Goal: Transaction & Acquisition: Purchase product/service

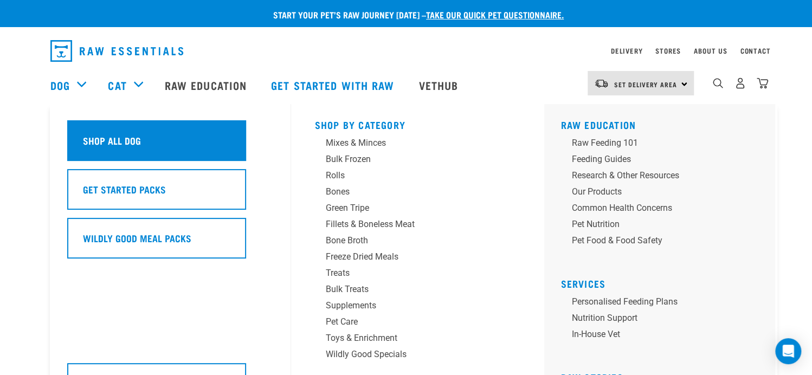
click at [106, 142] on h5 "Shop All Dog" at bounding box center [112, 140] width 58 height 14
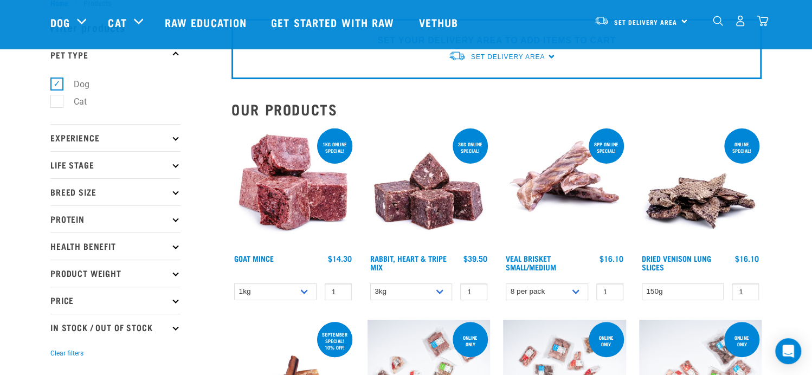
scroll to position [54, 0]
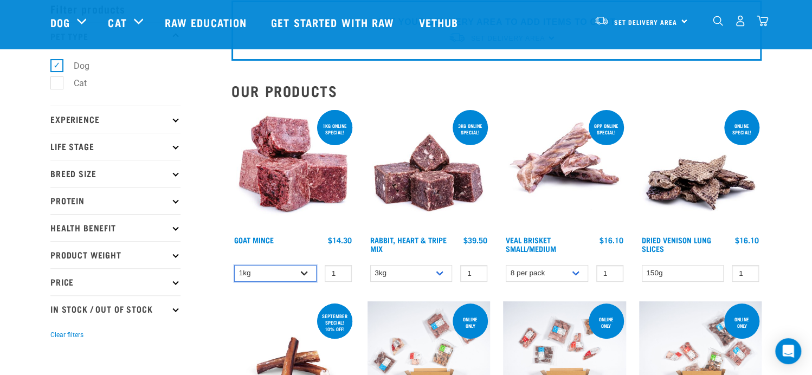
click at [303, 268] on select "1kg 3kg" at bounding box center [275, 273] width 82 height 17
select select "432"
click at [234, 265] on select "1kg 3kg" at bounding box center [275, 273] width 82 height 17
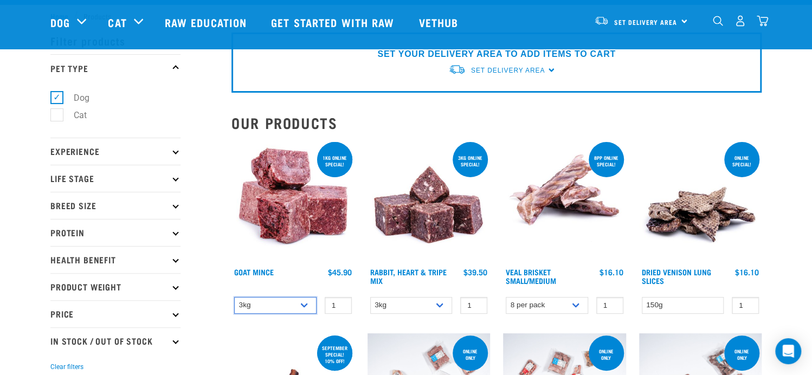
scroll to position [0, 0]
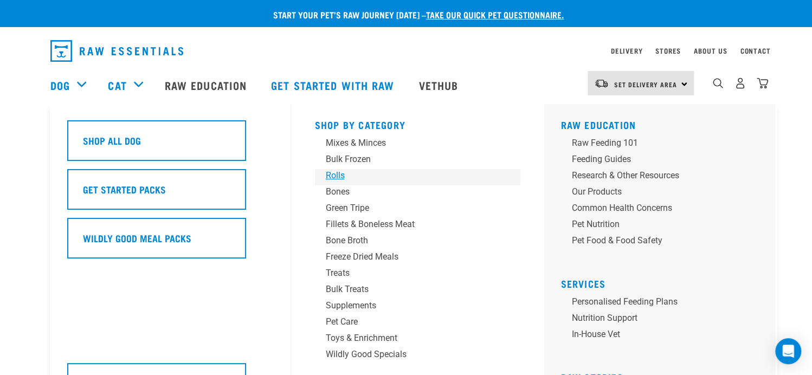
click at [329, 181] on div "Rolls" at bounding box center [410, 175] width 169 height 13
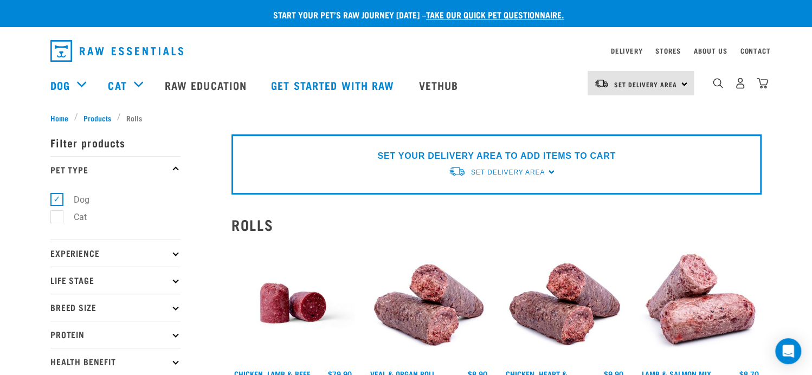
scroll to position [108, 0]
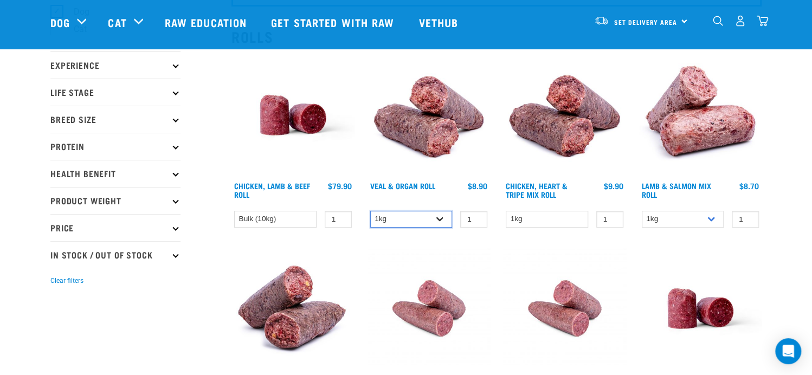
click at [418, 223] on select "1kg Bulk (10kg)" at bounding box center [411, 219] width 82 height 17
select select "920"
click at [370, 211] on select "1kg Bulk (10kg)" at bounding box center [411, 219] width 82 height 17
click at [420, 215] on select "1kg Bulk (10kg)" at bounding box center [411, 219] width 82 height 17
click at [684, 221] on select "1kg Bulk (10kg)" at bounding box center [683, 219] width 82 height 17
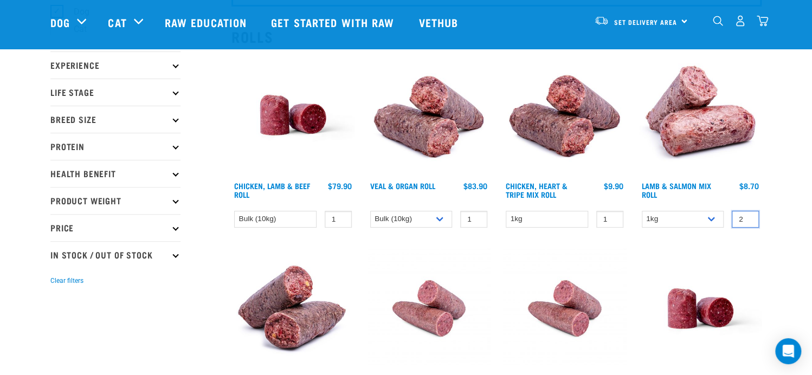
type input "2"
click at [747, 215] on input "2" at bounding box center [745, 219] width 27 height 17
click at [776, 210] on div "Start your pet’s raw journey today – take our quick pet questionnaire. Delivery…" at bounding box center [406, 347] width 812 height 910
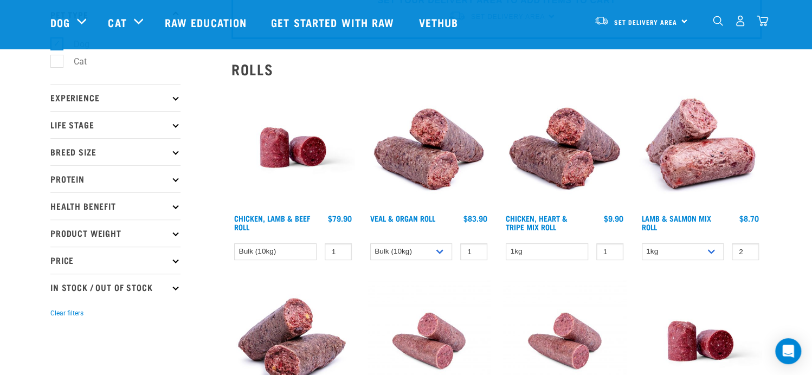
scroll to position [54, 0]
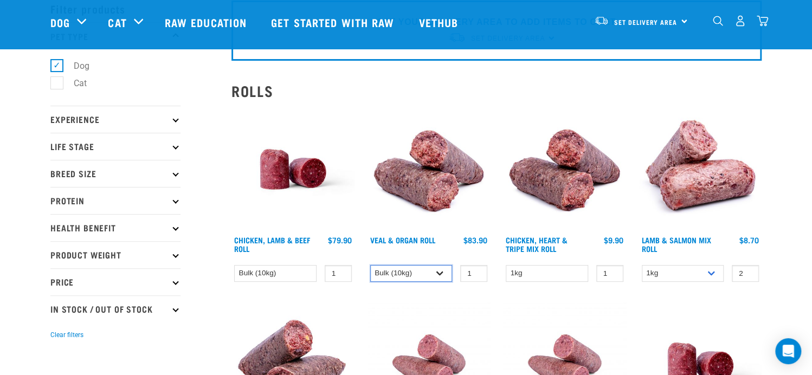
click at [419, 267] on select "1kg Bulk (10kg)" at bounding box center [411, 273] width 82 height 17
select select "745"
click at [370, 265] on select "1kg Bulk (10kg)" at bounding box center [411, 273] width 82 height 17
click at [305, 272] on select "Bulk (10kg)" at bounding box center [275, 273] width 82 height 17
click at [367, 292] on div "Veal & Organ Roll 1" at bounding box center [429, 198] width 136 height 194
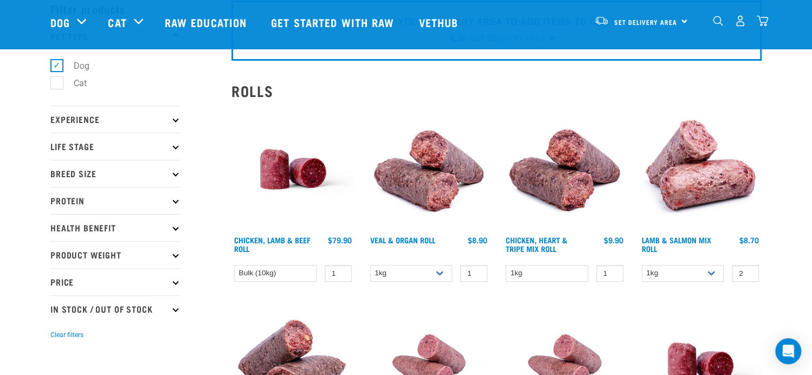
click at [728, 168] on img at bounding box center [700, 169] width 123 height 123
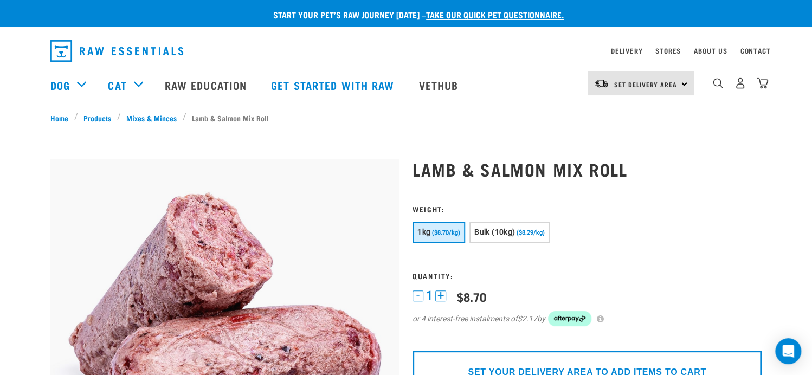
click at [450, 238] on button "1kg ($8.70/kg)" at bounding box center [439, 232] width 53 height 21
click at [446, 296] on button "+" at bounding box center [441, 296] width 11 height 11
click at [504, 266] on form "1kg" at bounding box center [587, 272] width 349 height 135
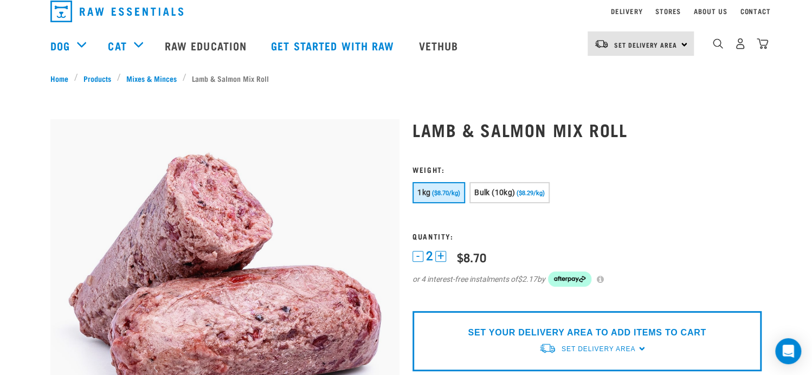
scroll to position [108, 0]
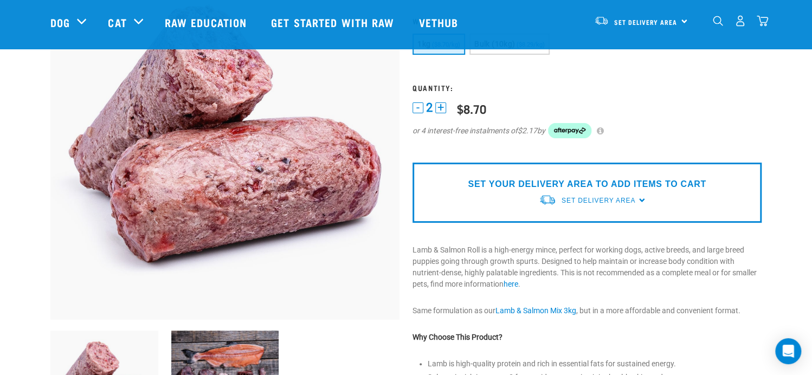
click at [508, 203] on div "SET YOUR DELIVERY AREA TO ADD ITEMS TO CART Set Delivery Area North Island Sout…" at bounding box center [587, 193] width 349 height 60
click at [574, 200] on span "Set Delivery Area" at bounding box center [599, 201] width 74 height 8
click at [572, 224] on link "[GEOGRAPHIC_DATA]" at bounding box center [593, 226] width 108 height 18
click at [627, 203] on link "Set Delivery Area" at bounding box center [599, 201] width 74 height 10
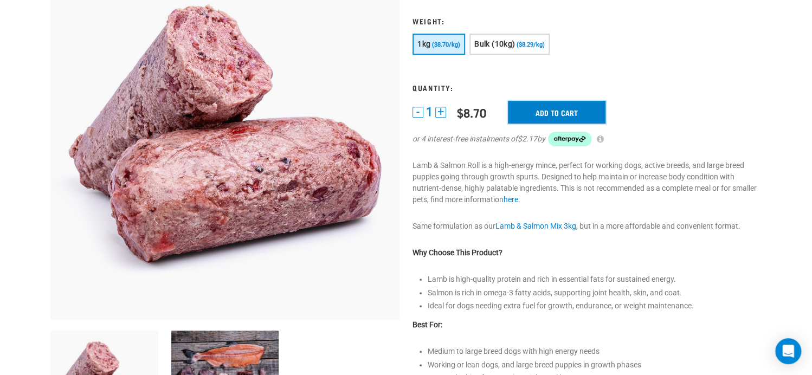
click at [534, 113] on input "Add to cart" at bounding box center [557, 112] width 98 height 23
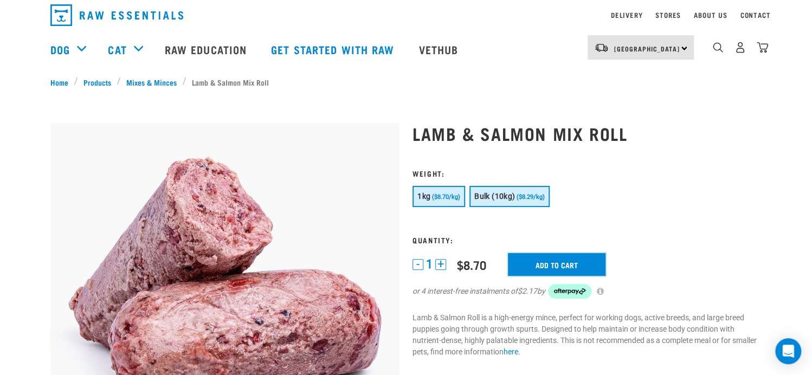
scroll to position [25, 0]
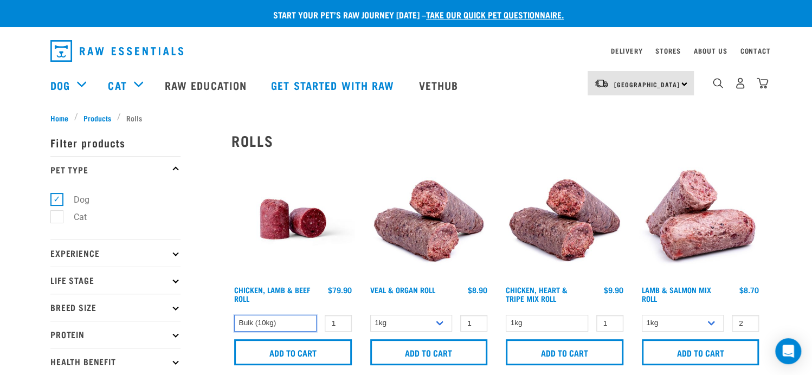
click at [314, 325] on select "Bulk (10kg)" at bounding box center [275, 323] width 82 height 17
click at [415, 320] on select "1kg Bulk (10kg)" at bounding box center [411, 323] width 82 height 17
click at [421, 323] on select "1kg Bulk (10kg)" at bounding box center [411, 323] width 82 height 17
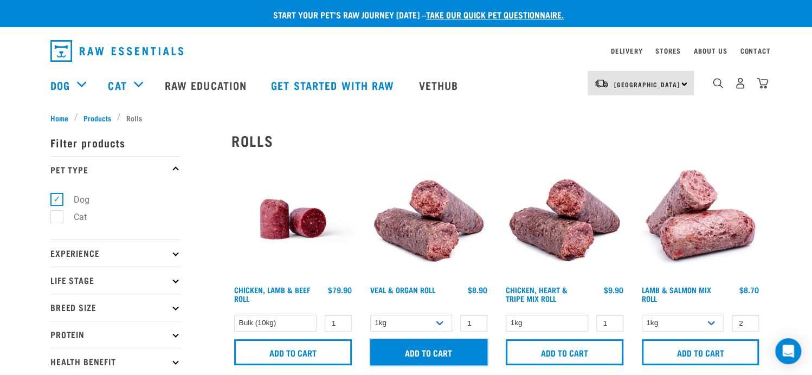
click at [431, 345] on input "Add to cart" at bounding box center [429, 353] width 118 height 26
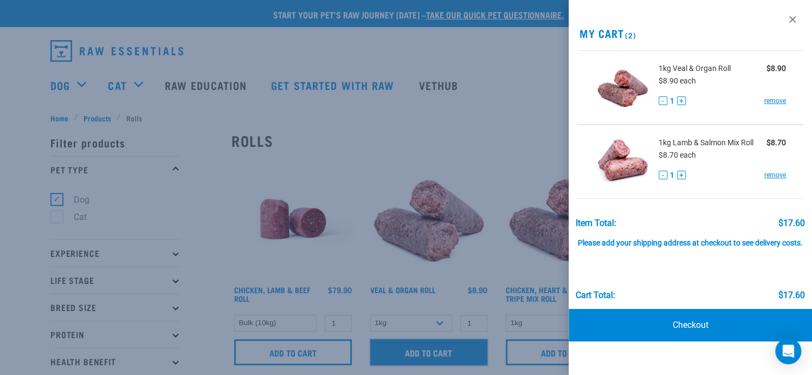
scroll to position [108, 0]
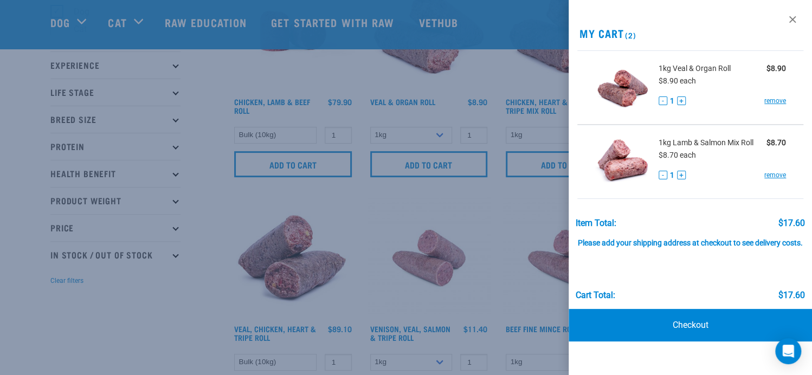
click at [148, 306] on div at bounding box center [406, 187] width 812 height 375
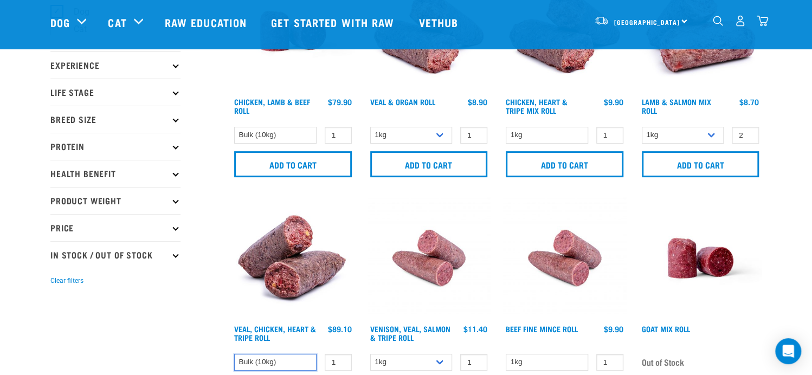
click at [267, 354] on select "Bulk (10kg)" at bounding box center [275, 362] width 82 height 17
click at [156, 328] on div "× Filter products Pet Type Dog Cat Experience New Raw Feeder Experienced Raw Fe…" at bounding box center [134, 360] width 181 height 862
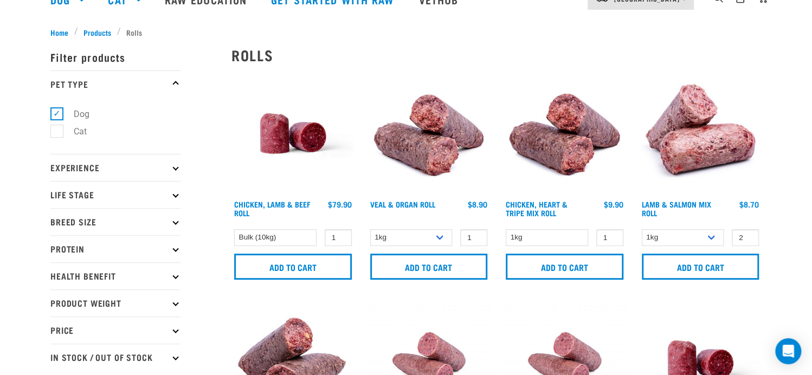
scroll to position [0, 0]
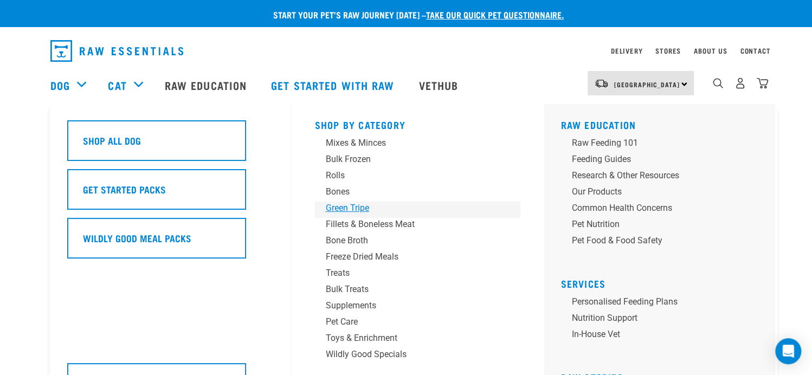
click at [361, 210] on div "Green Tripe" at bounding box center [410, 208] width 169 height 13
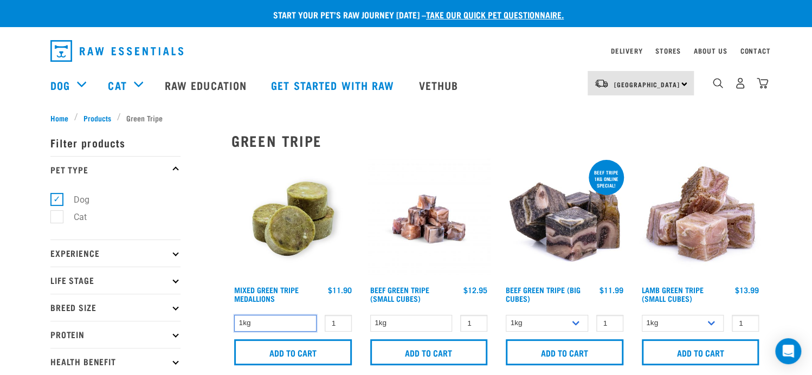
click at [302, 326] on select "1kg" at bounding box center [275, 323] width 82 height 17
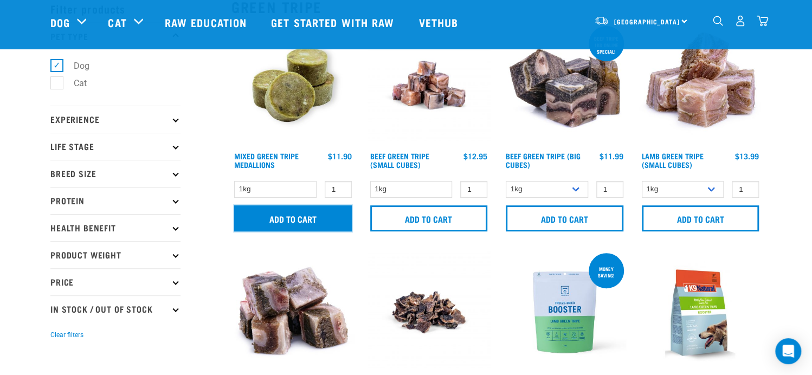
click at [287, 222] on input "Add to cart" at bounding box center [293, 219] width 118 height 26
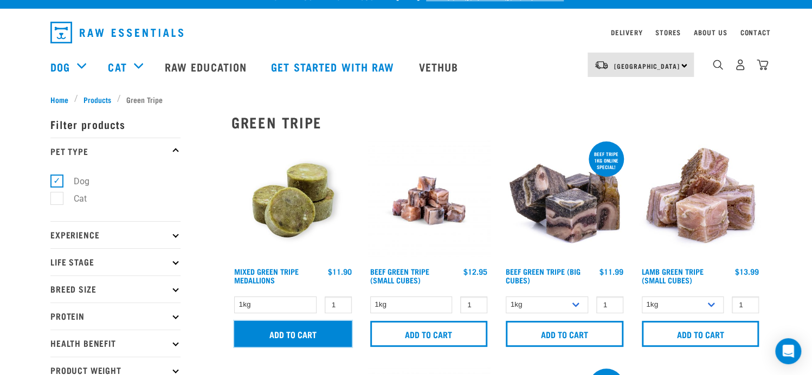
scroll to position [0, 0]
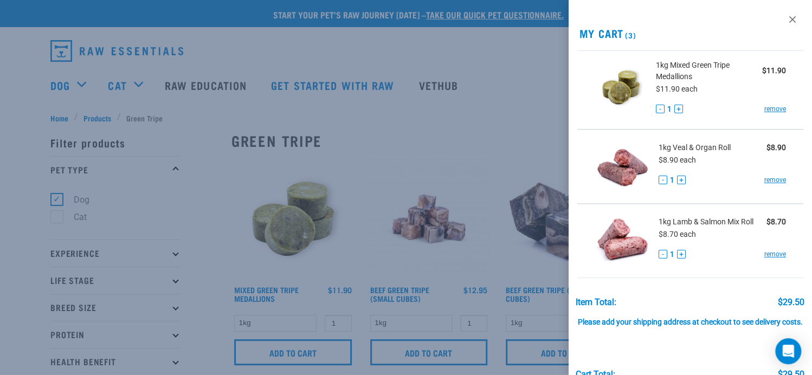
click at [72, 86] on div at bounding box center [406, 187] width 812 height 375
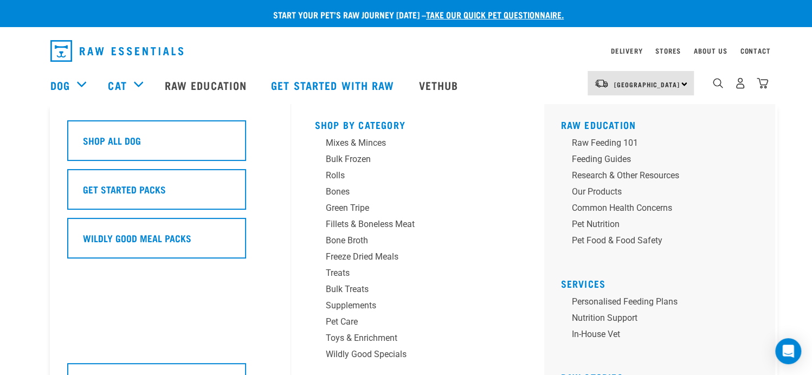
click at [78, 86] on div "Dog" at bounding box center [73, 84] width 47 height 43
click at [393, 144] on div "Mixes & Minces" at bounding box center [410, 143] width 169 height 13
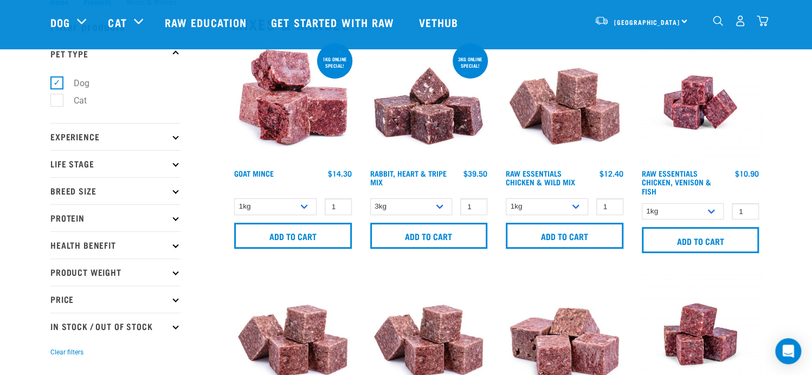
scroll to position [54, 0]
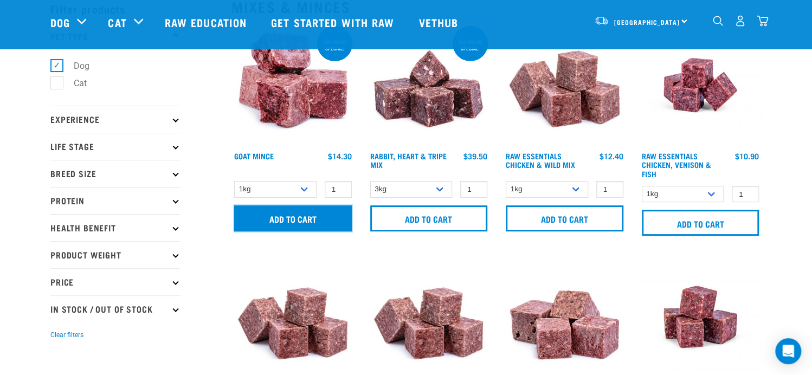
click at [323, 227] on input "Add to cart" at bounding box center [293, 219] width 118 height 26
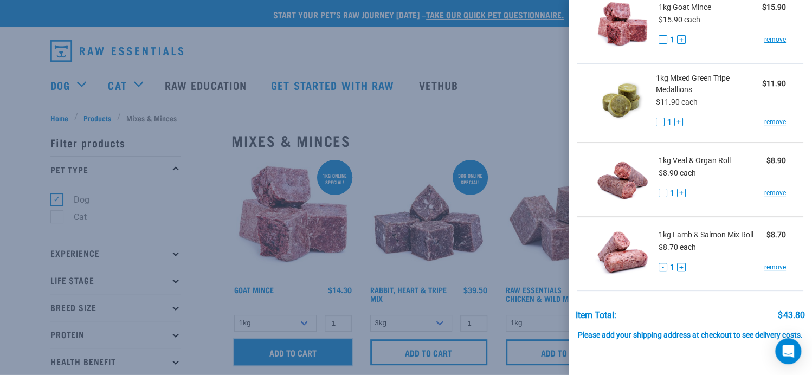
scroll to position [140, 0]
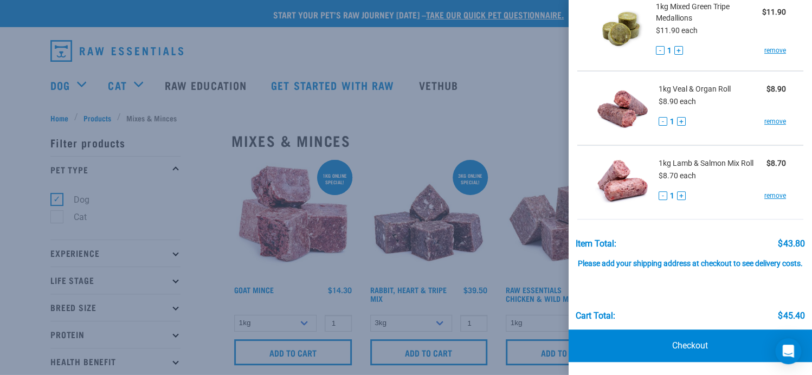
click at [483, 99] on div at bounding box center [406, 187] width 812 height 375
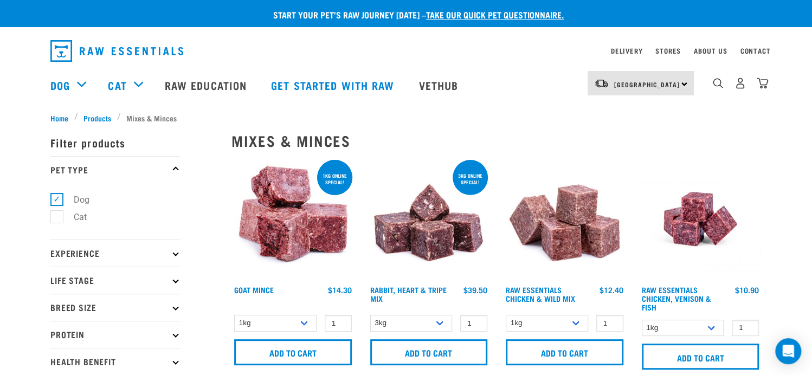
click at [170, 254] on p "Experience" at bounding box center [115, 253] width 130 height 27
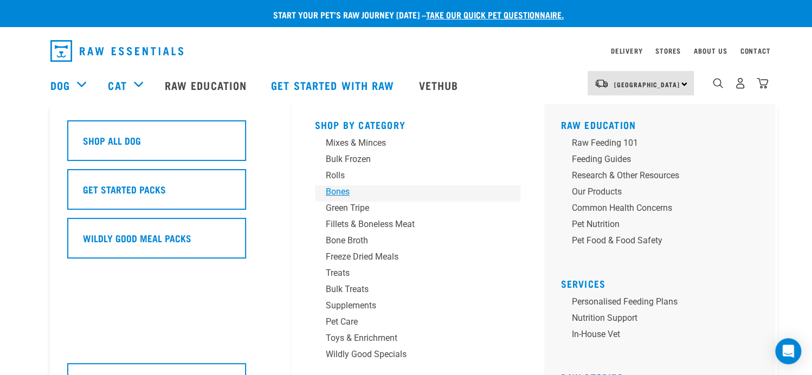
click at [329, 197] on div "Bones" at bounding box center [410, 191] width 169 height 13
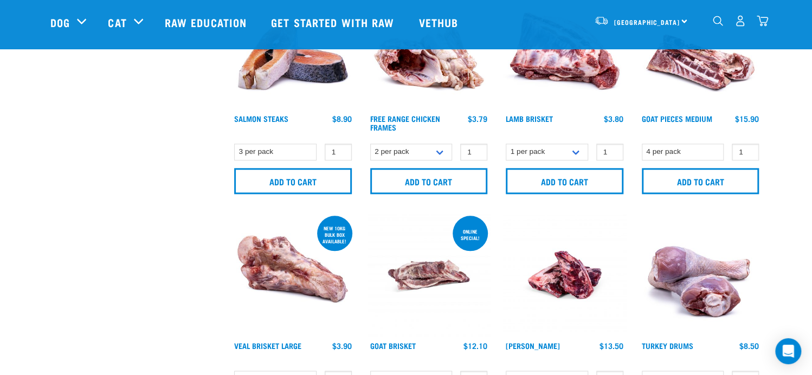
scroll to position [325, 0]
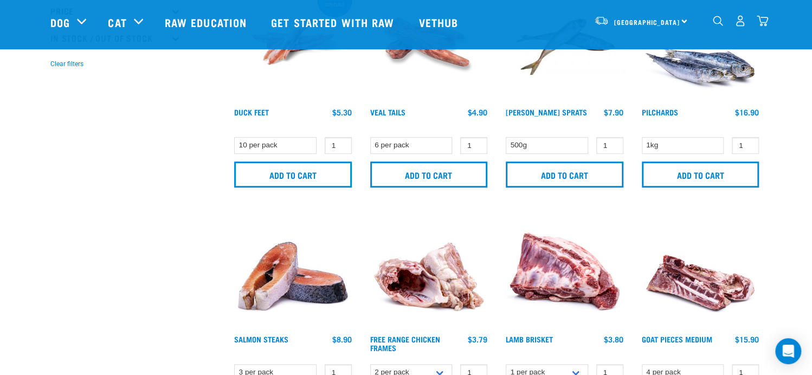
click at [765, 24] on img "dropdown navigation" at bounding box center [762, 20] width 11 height 11
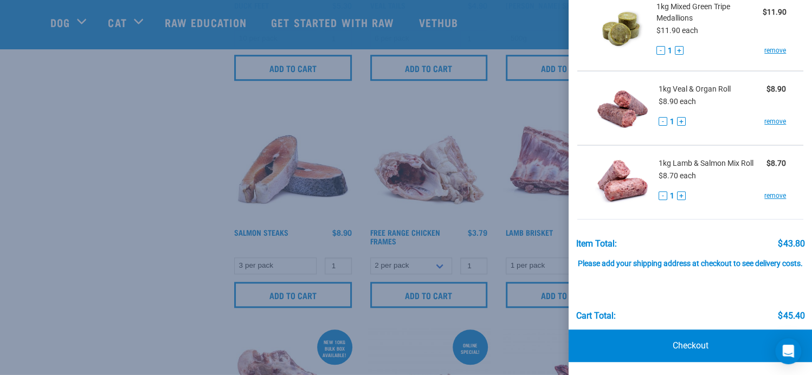
scroll to position [434, 0]
click at [627, 341] on link "Checkout" at bounding box center [691, 346] width 244 height 33
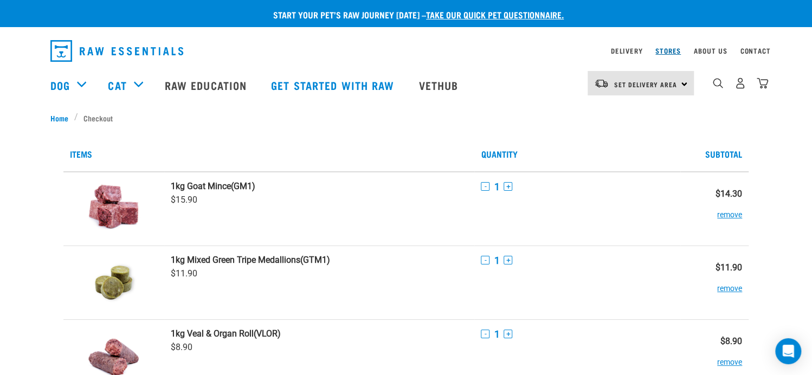
click at [658, 53] on link "Stores" at bounding box center [668, 51] width 25 height 4
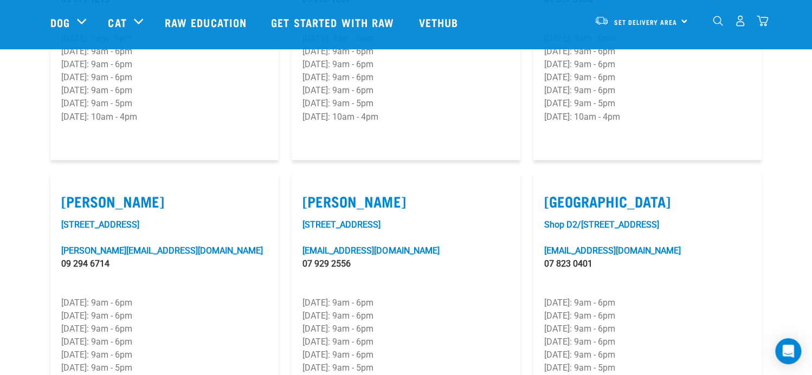
scroll to position [976, 0]
